Goal: Information Seeking & Learning: Compare options

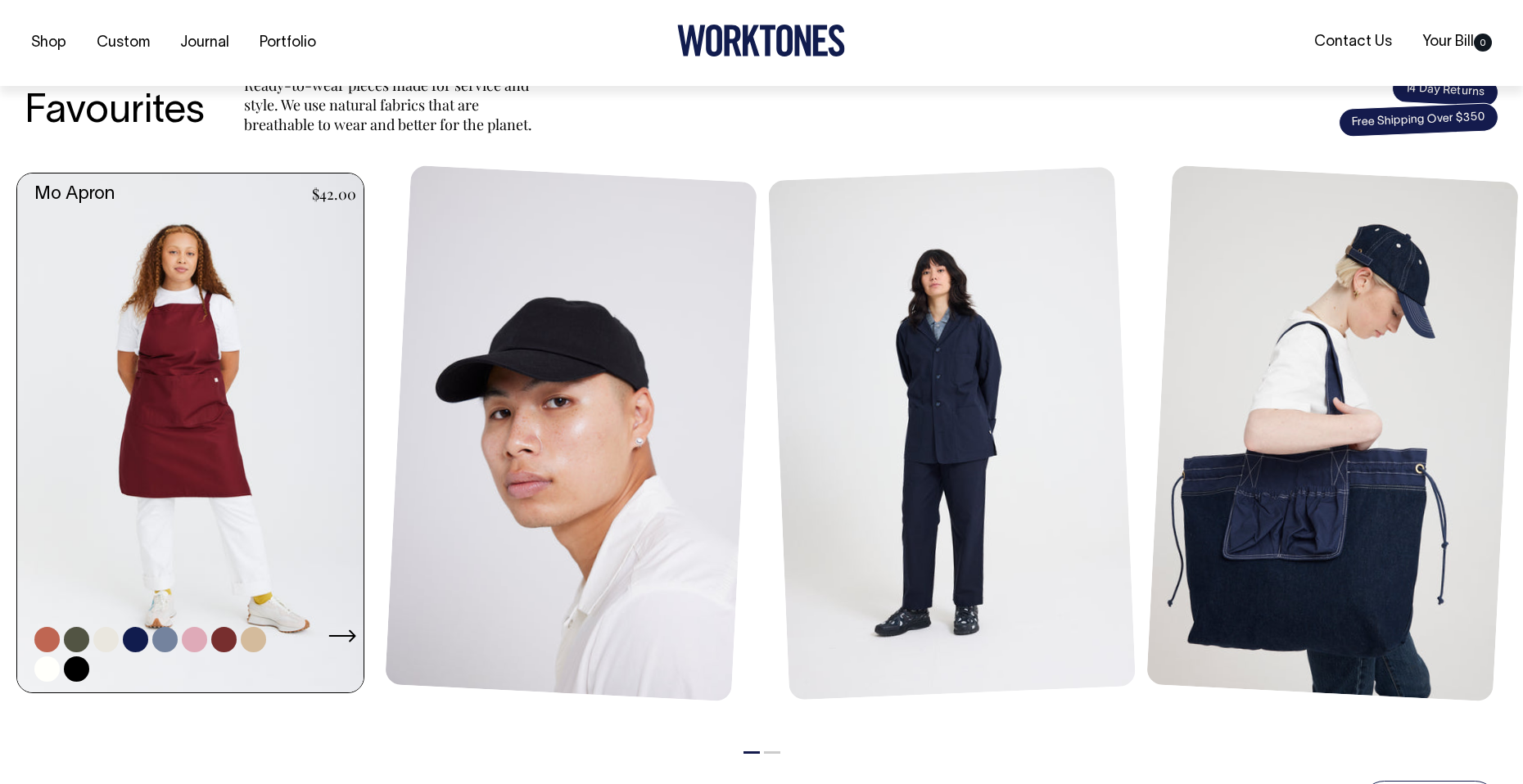
scroll to position [655, 0]
click at [261, 441] on link at bounding box center [195, 432] width 357 height 520
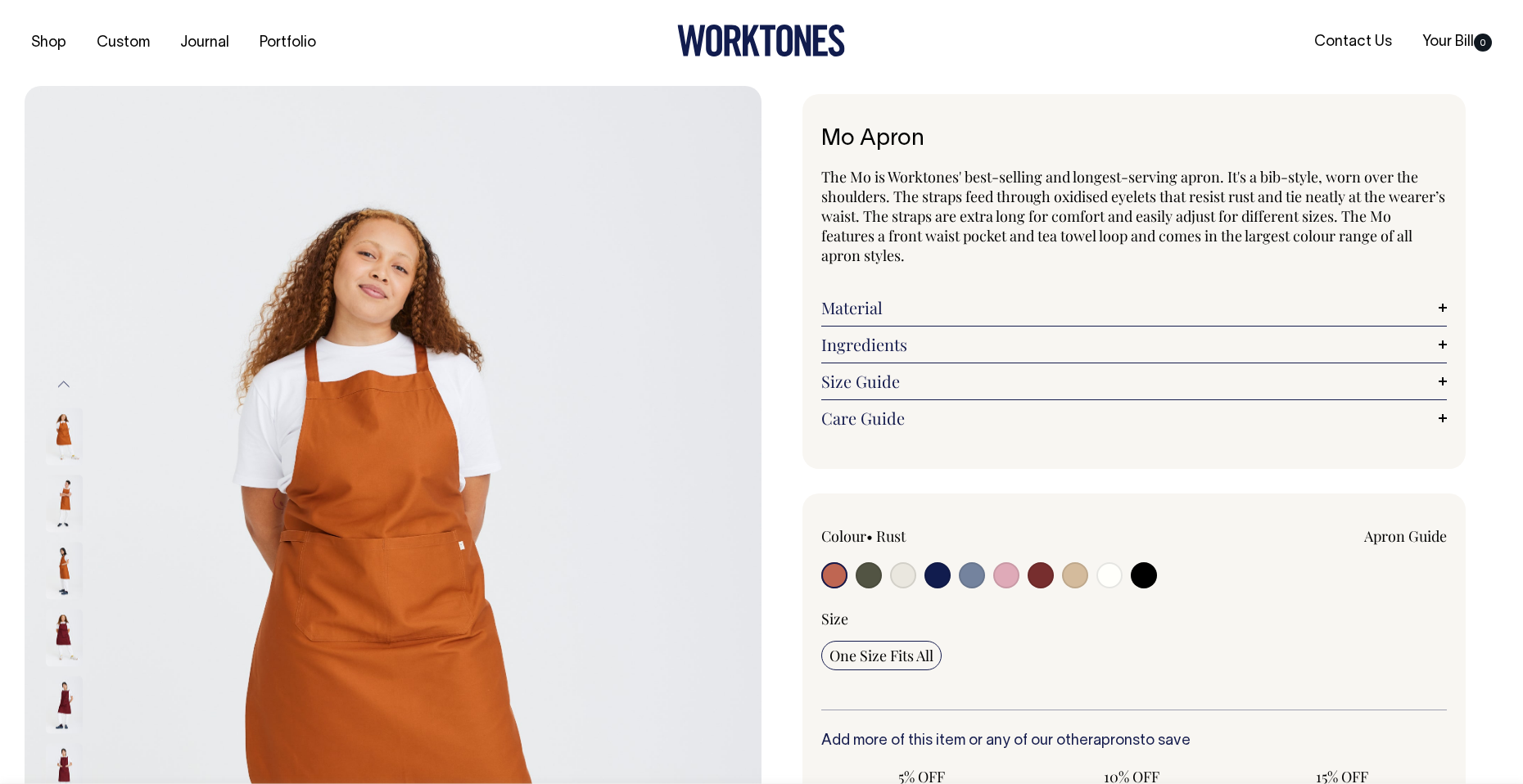
click at [1071, 581] on div at bounding box center [946, 578] width 250 height 30
click at [1136, 581] on input "radio" at bounding box center [1143, 575] width 26 height 26
radio input "true"
select select "Black"
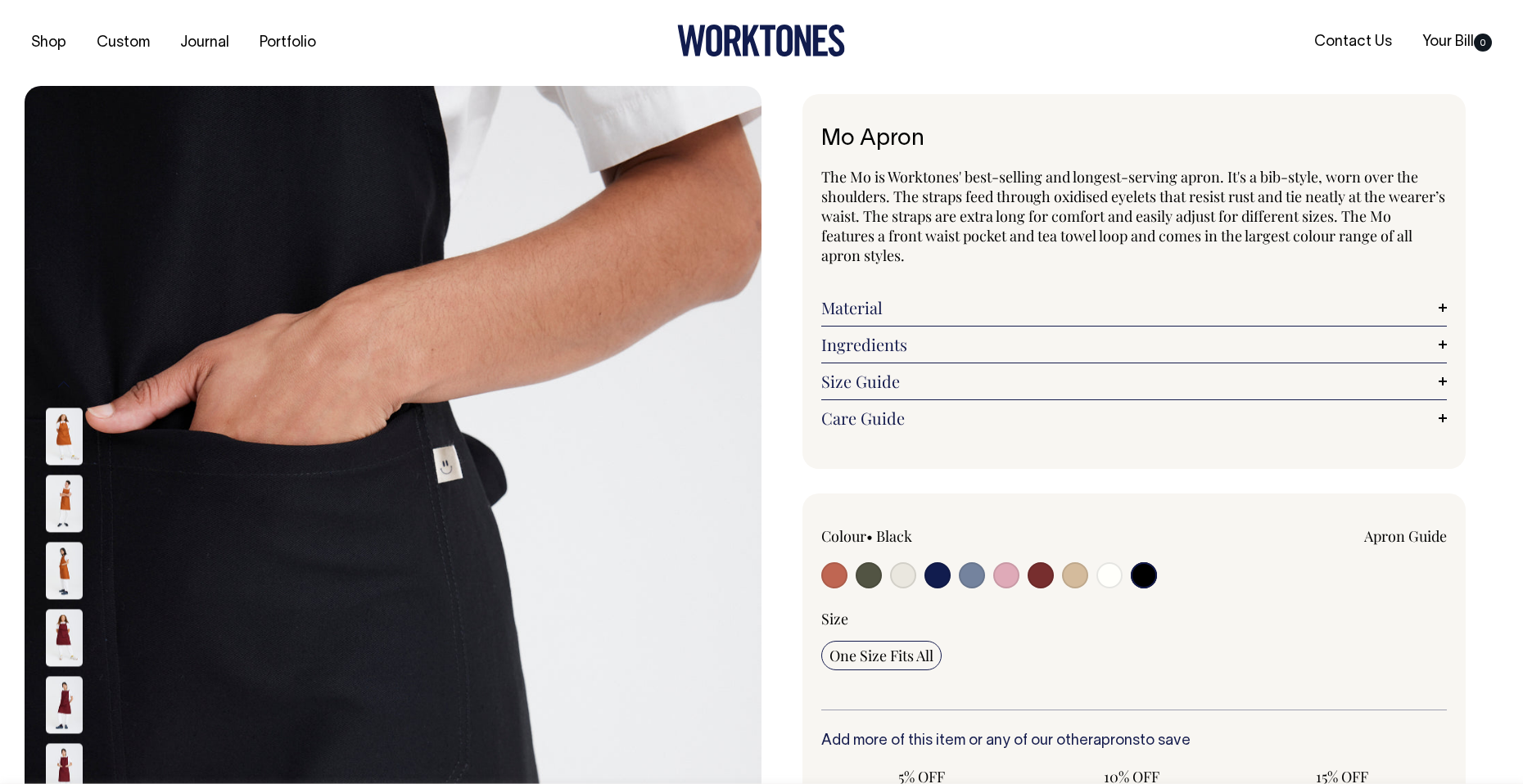
click at [1143, 578] on input "radio" at bounding box center [1143, 575] width 26 height 26
click at [1053, 577] on input "radio" at bounding box center [1040, 575] width 26 height 26
radio input "true"
select select "Burgundy"
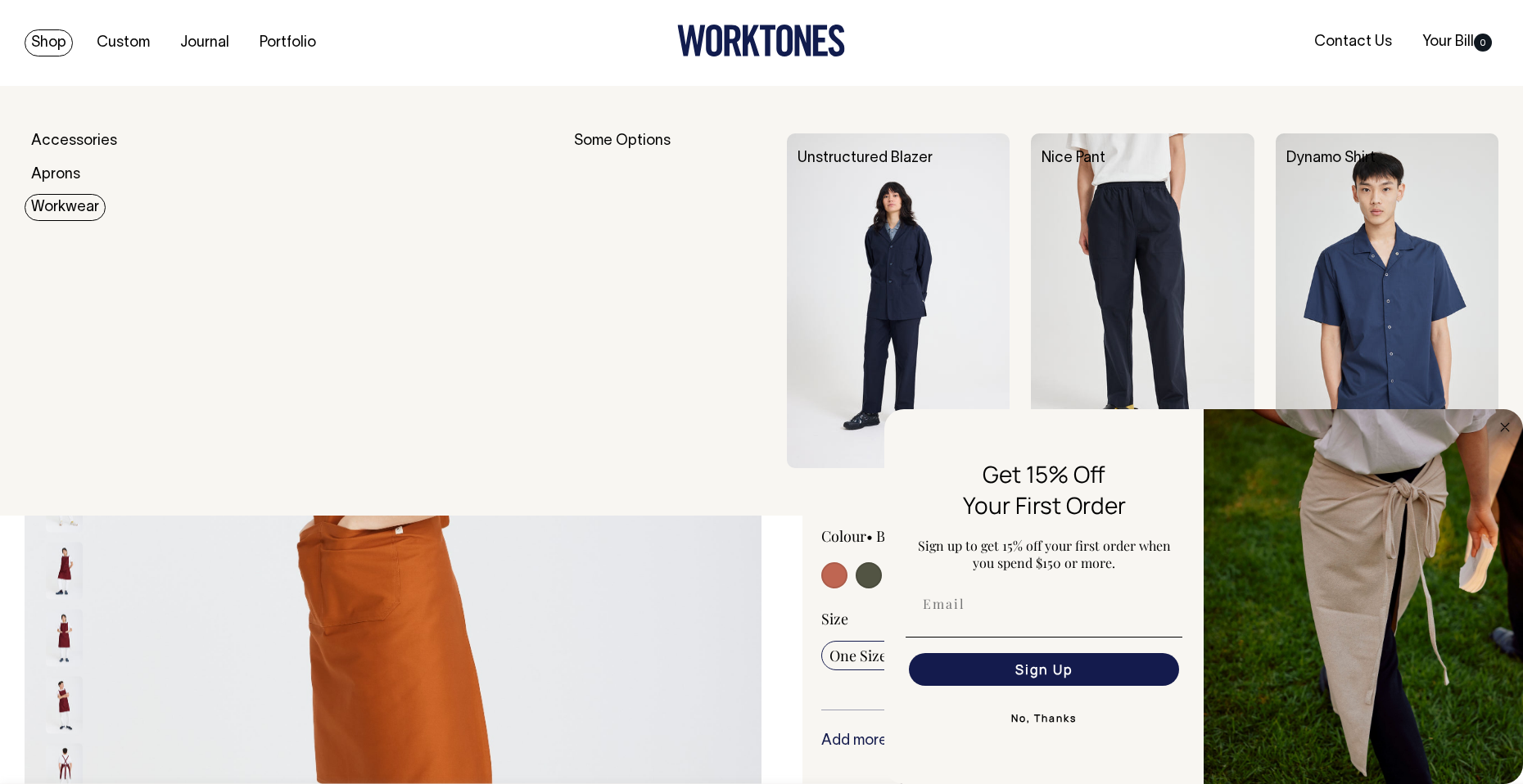
click at [70, 208] on link "Workwear" at bounding box center [64, 207] width 81 height 27
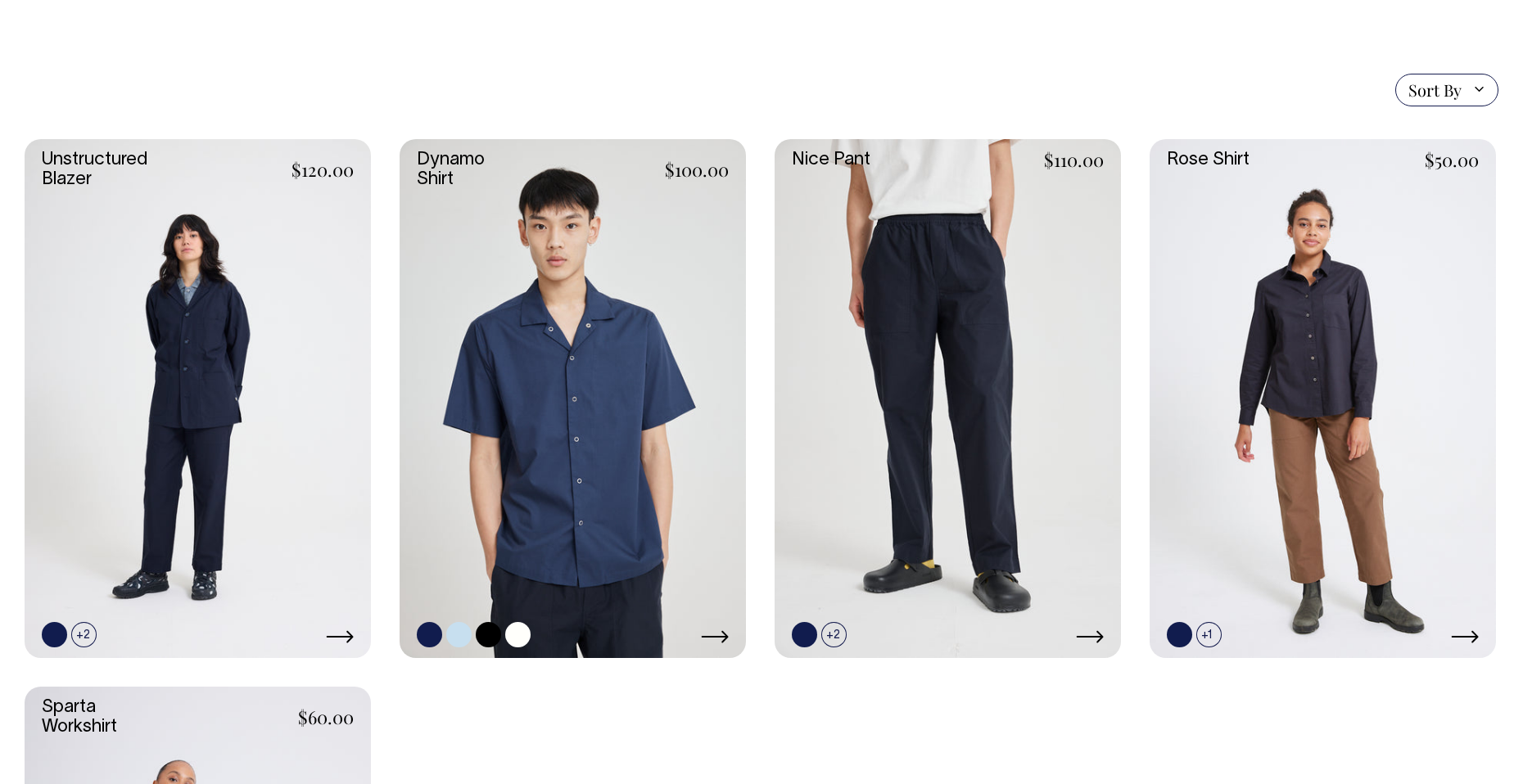
scroll to position [409, 0]
click at [523, 636] on link at bounding box center [518, 634] width 25 height 25
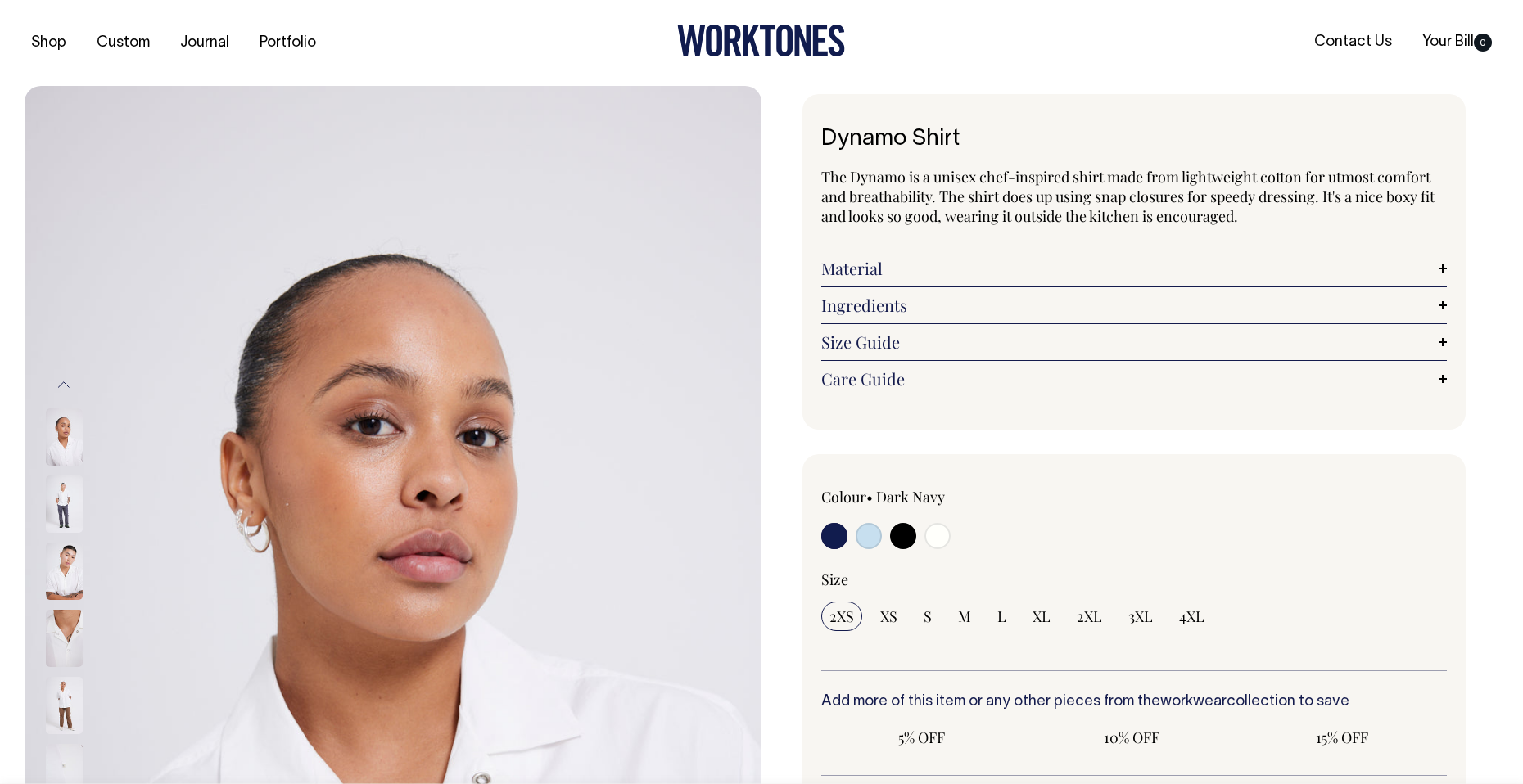
radio input "true"
select select "Off-White"
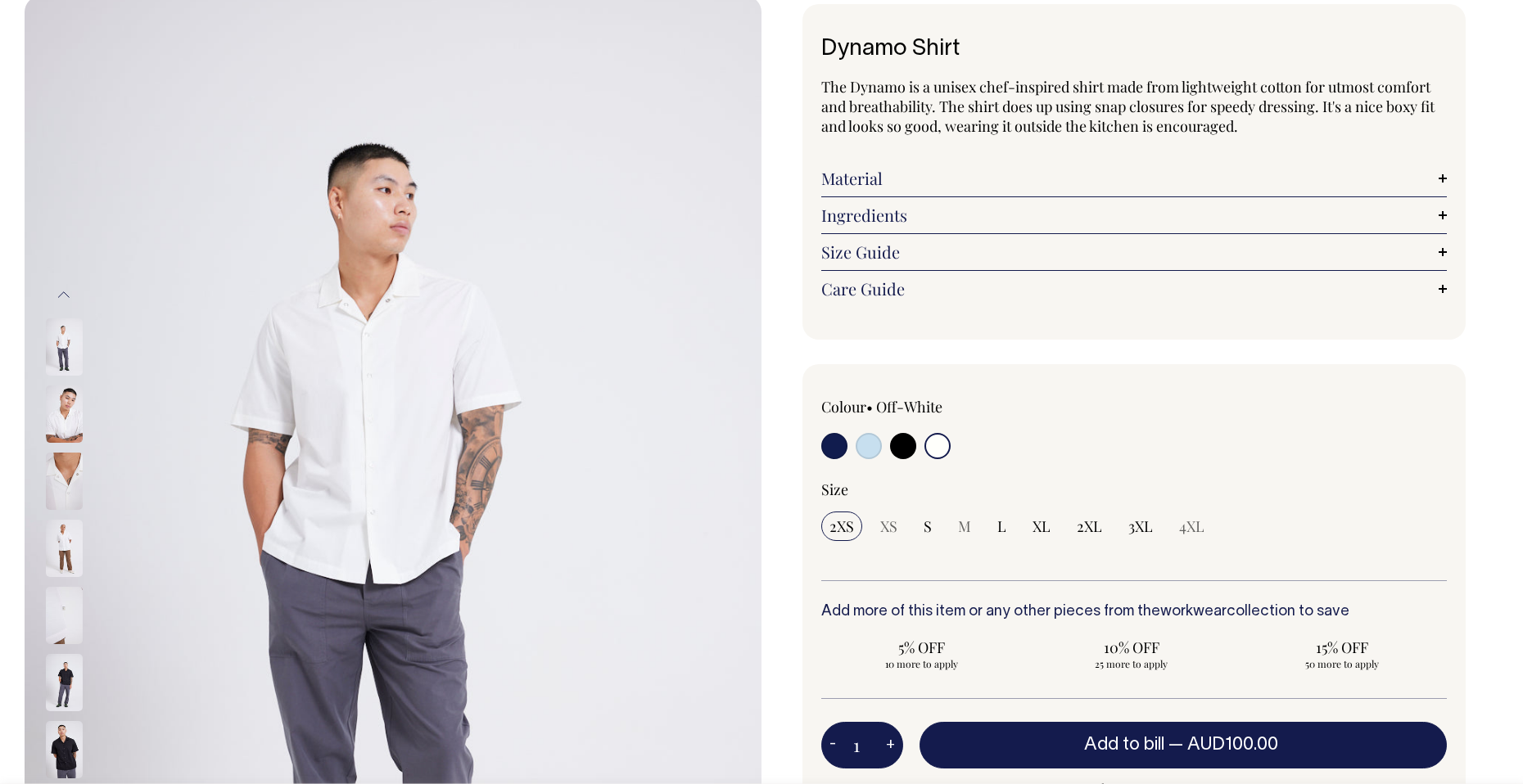
scroll to position [56, 0]
